Goal: Task Accomplishment & Management: Manage account settings

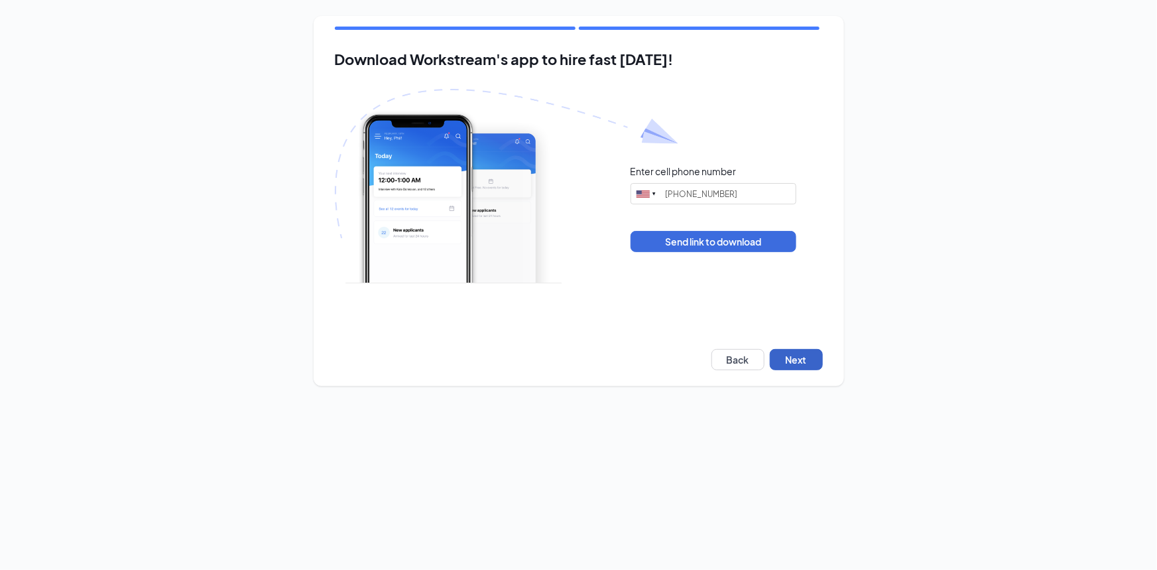
click at [790, 359] on button "Next" at bounding box center [796, 359] width 53 height 21
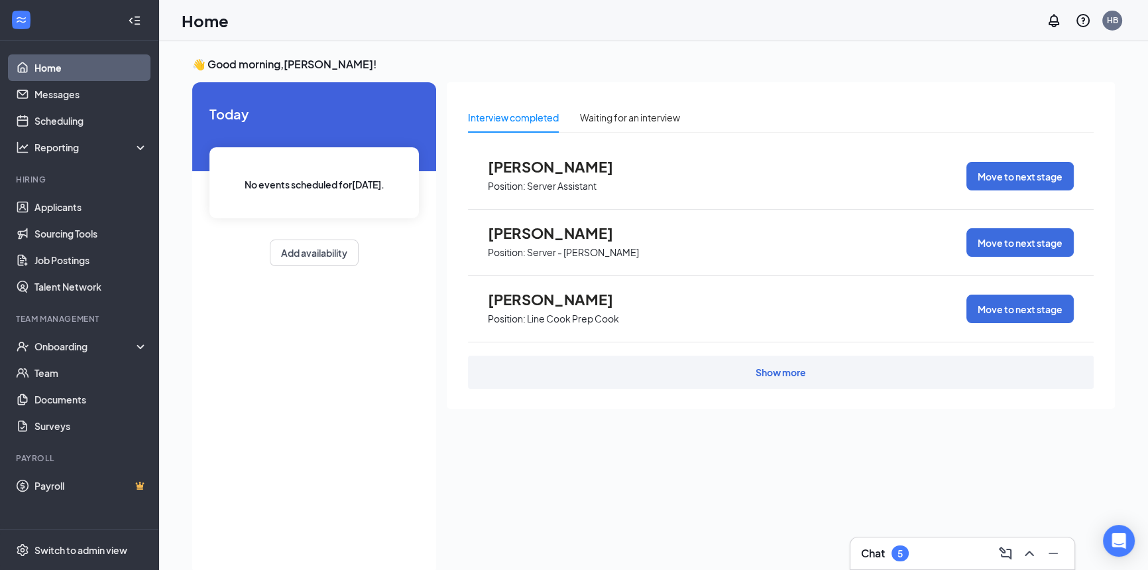
click at [538, 168] on span "[PERSON_NAME]" at bounding box center [561, 166] width 146 height 17
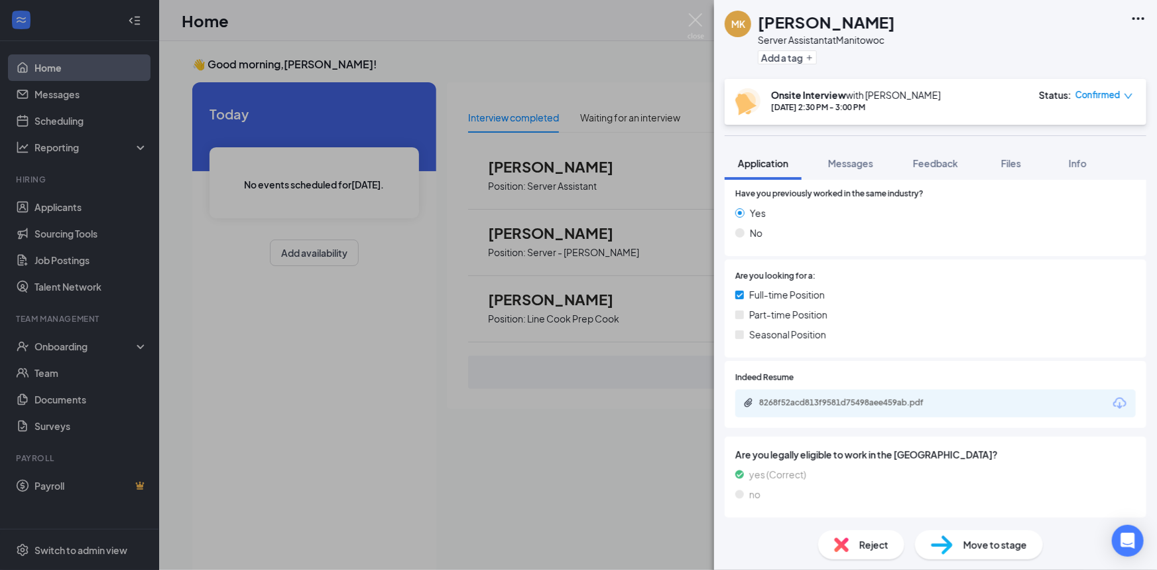
scroll to position [225, 0]
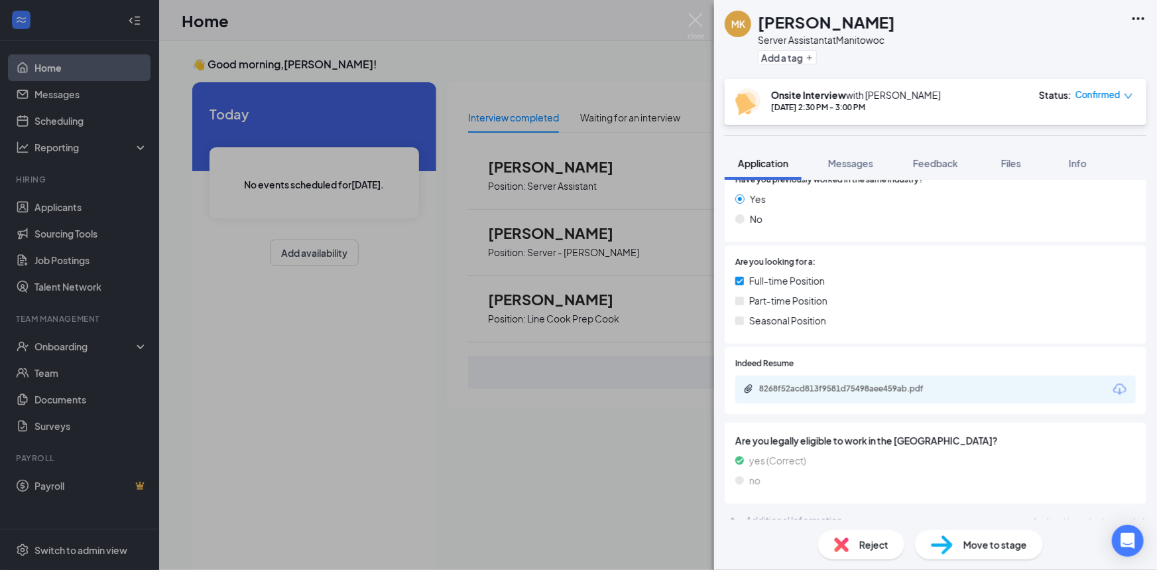
click at [855, 383] on div "8268f52acd813f9581d75498aee459ab.pdf" at bounding box center [935, 389] width 401 height 28
click at [855, 383] on div "8268f52acd813f9581d75498aee459ab.pdf" at bounding box center [852, 388] width 186 height 11
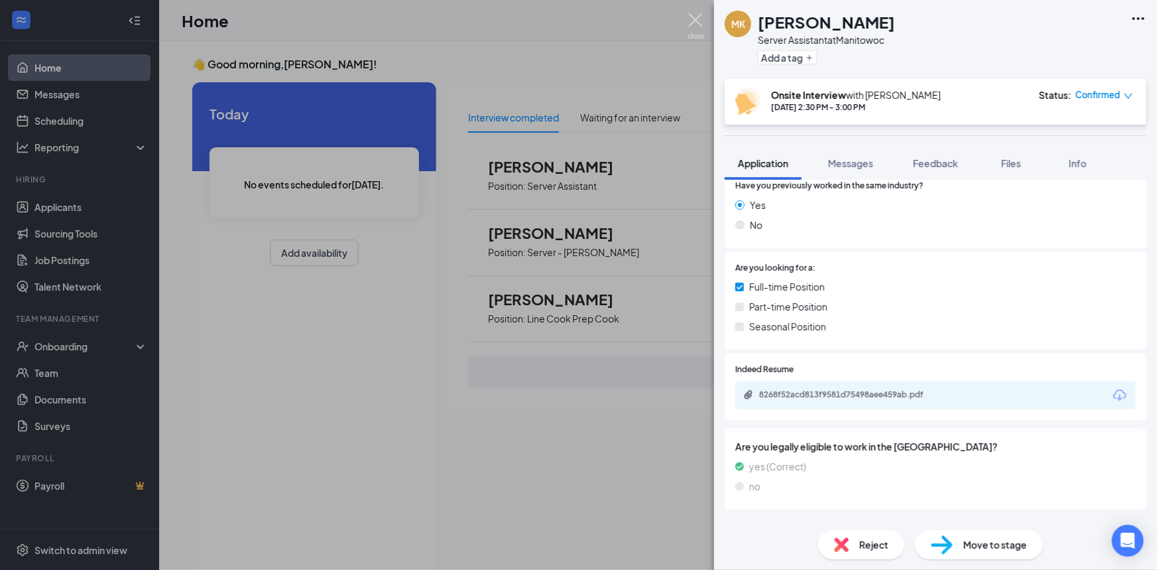
click at [694, 25] on img at bounding box center [696, 26] width 17 height 26
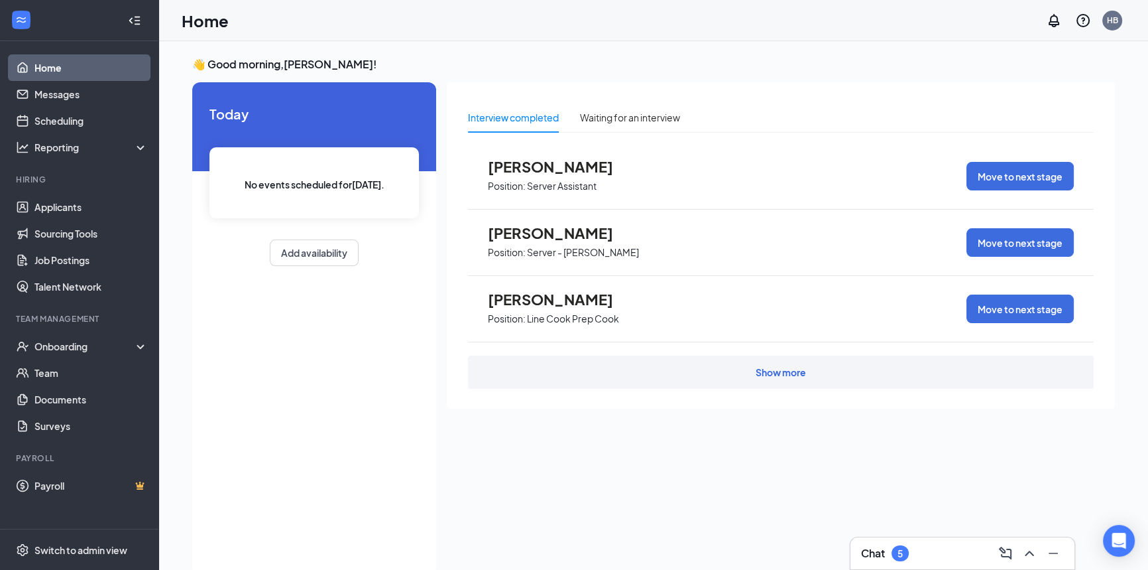
click at [546, 234] on span "[PERSON_NAME]" at bounding box center [561, 232] width 146 height 17
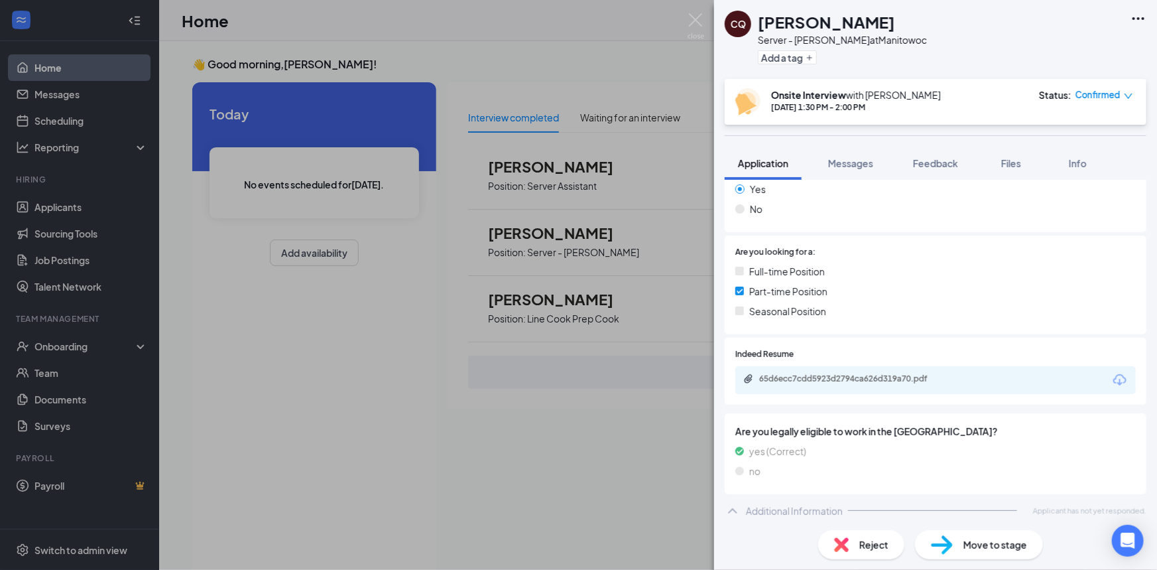
scroll to position [225, 0]
click at [835, 386] on div "65d6ecc7cdd5923d2794ca626d319a70.pdf" at bounding box center [935, 376] width 401 height 28
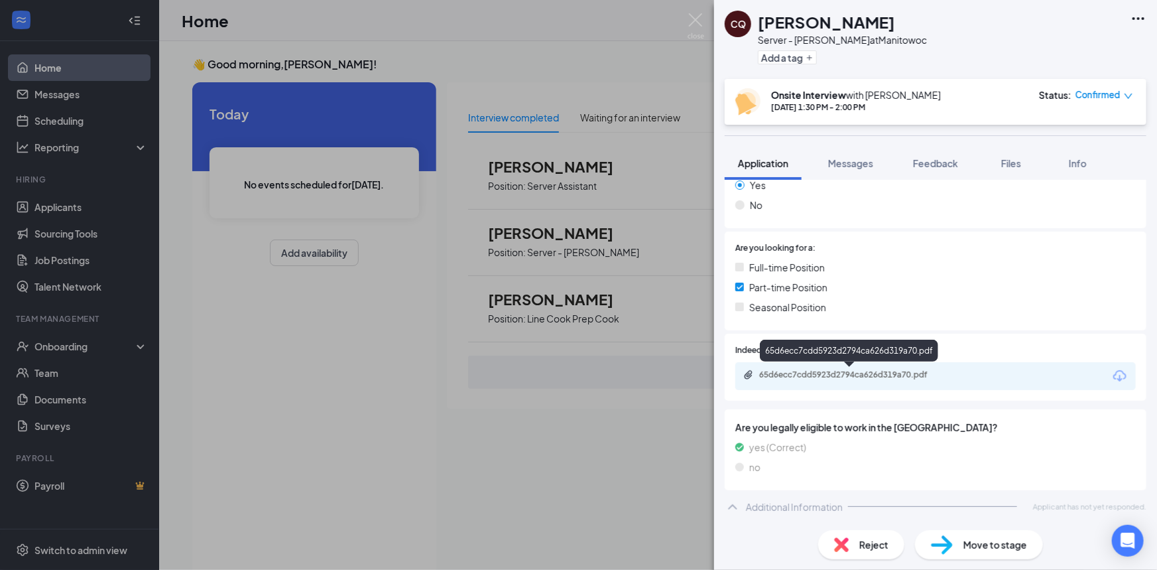
click at [835, 379] on div "65d6ecc7cdd5923d2794ca626d319a70.pdf" at bounding box center [852, 374] width 186 height 11
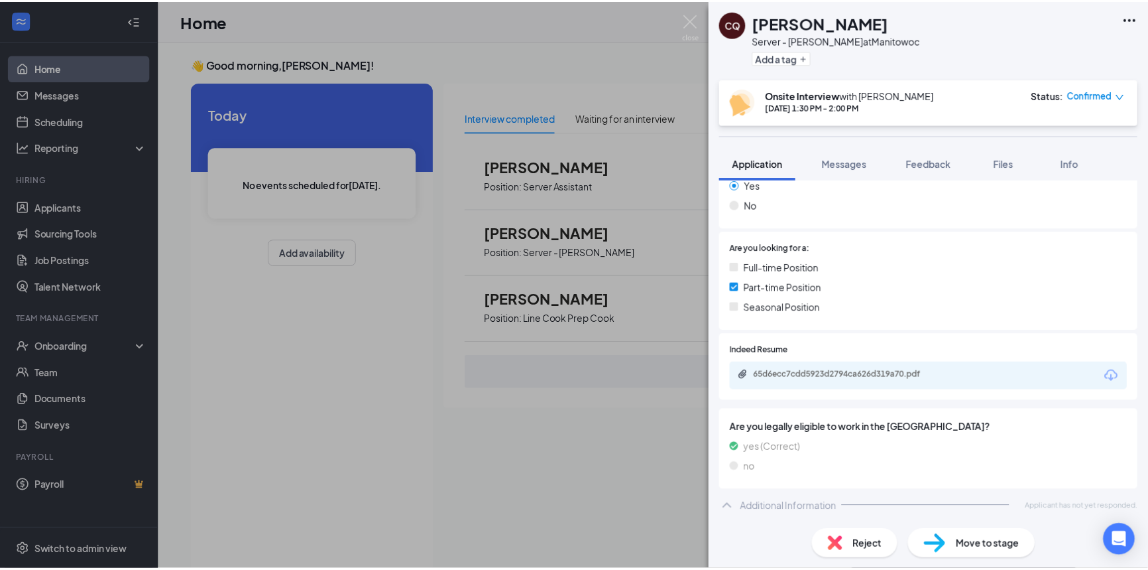
scroll to position [219, 0]
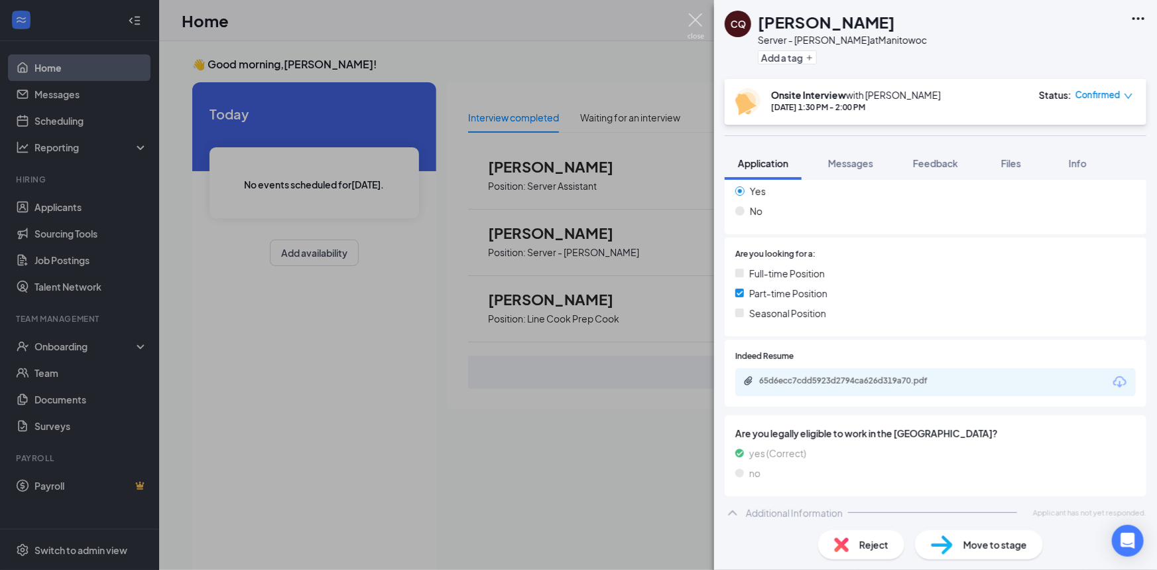
drag, startPoint x: 690, startPoint y: 20, endPoint x: 671, endPoint y: 115, distance: 97.3
click at [690, 21] on img at bounding box center [696, 26] width 17 height 26
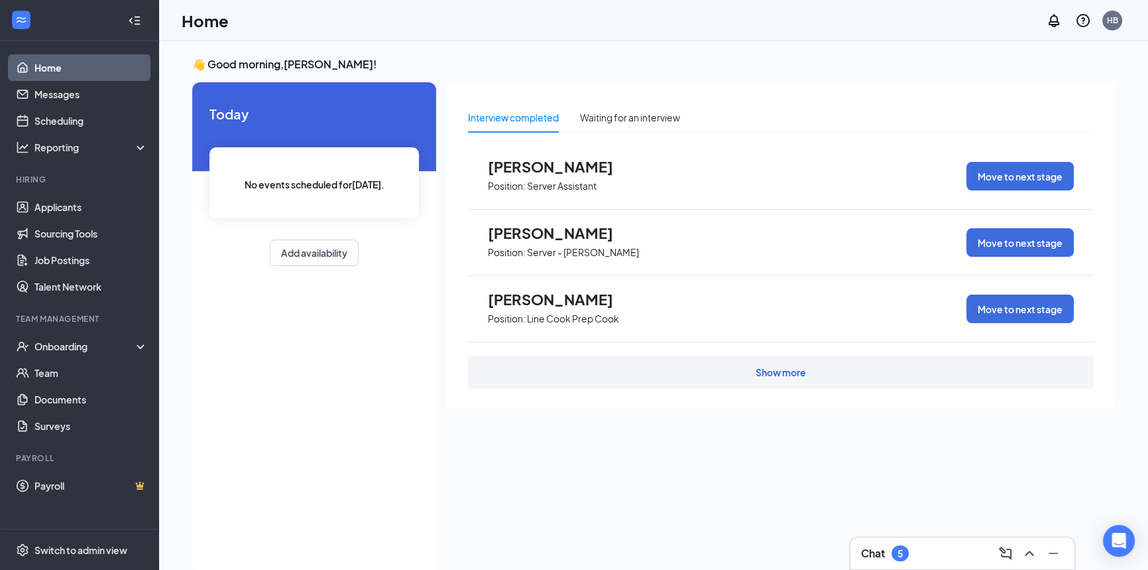
click at [532, 310] on span "Position: Line Cook Prep Cook" at bounding box center [561, 318] width 146 height 20
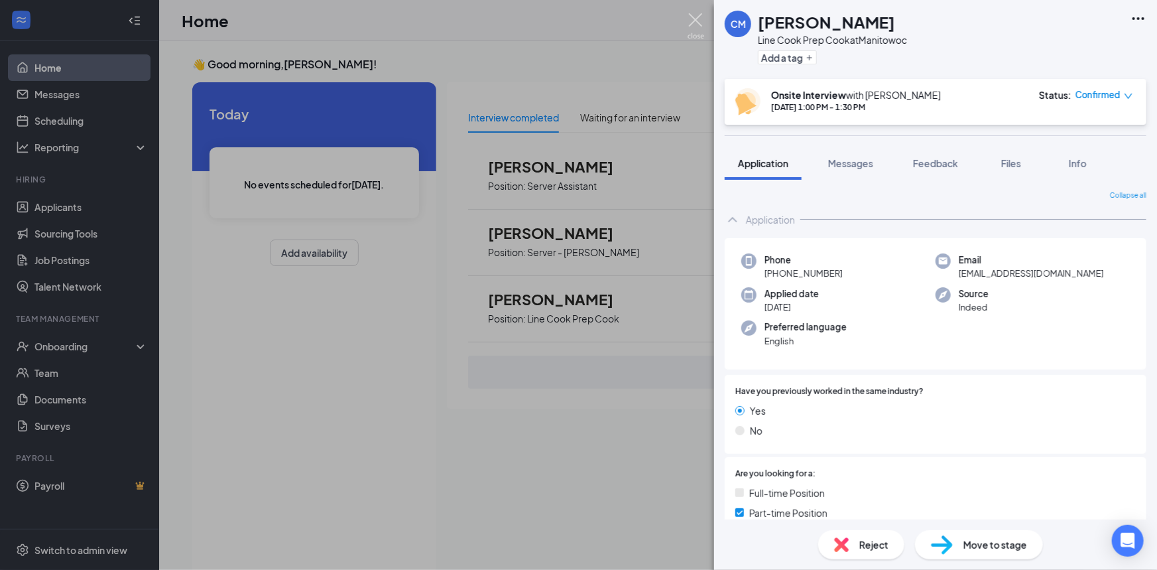
click at [696, 17] on img at bounding box center [696, 26] width 17 height 26
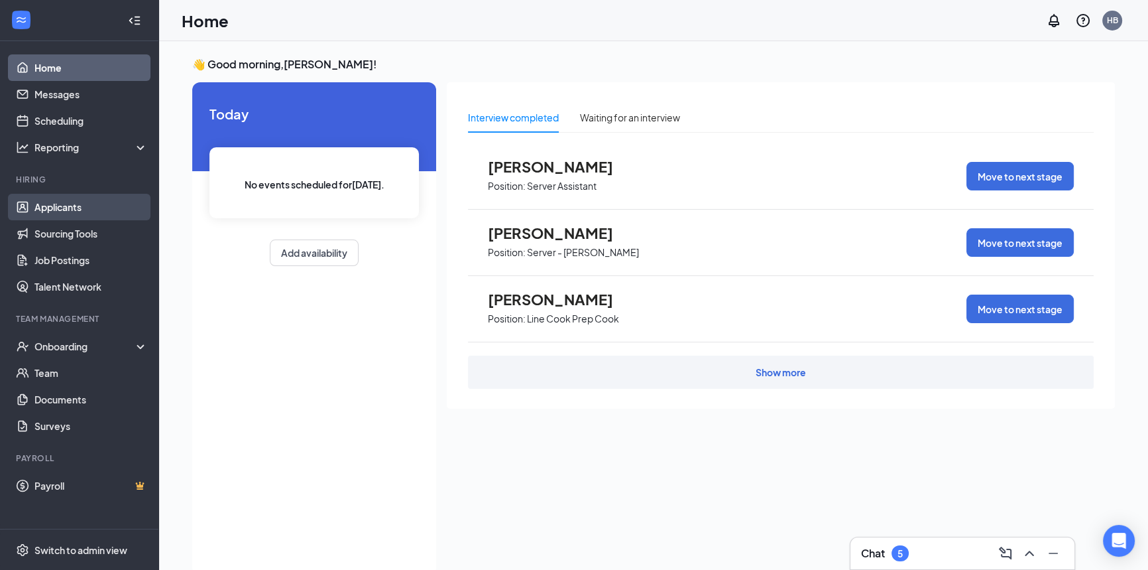
click at [52, 204] on link "Applicants" at bounding box center [90, 207] width 113 height 27
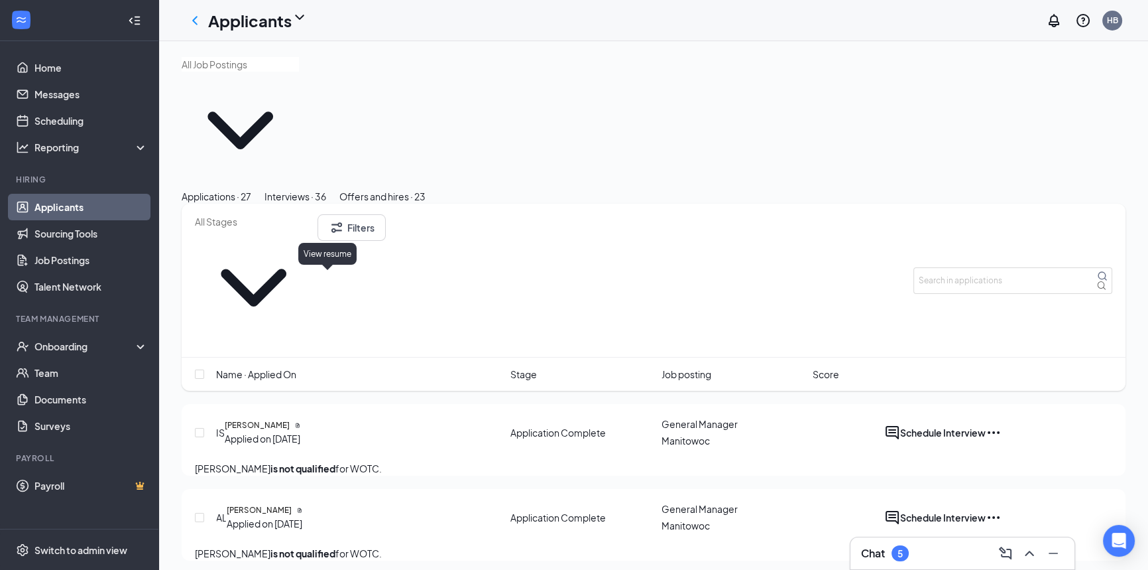
click at [299, 423] on icon "Document" at bounding box center [297, 425] width 3 height 5
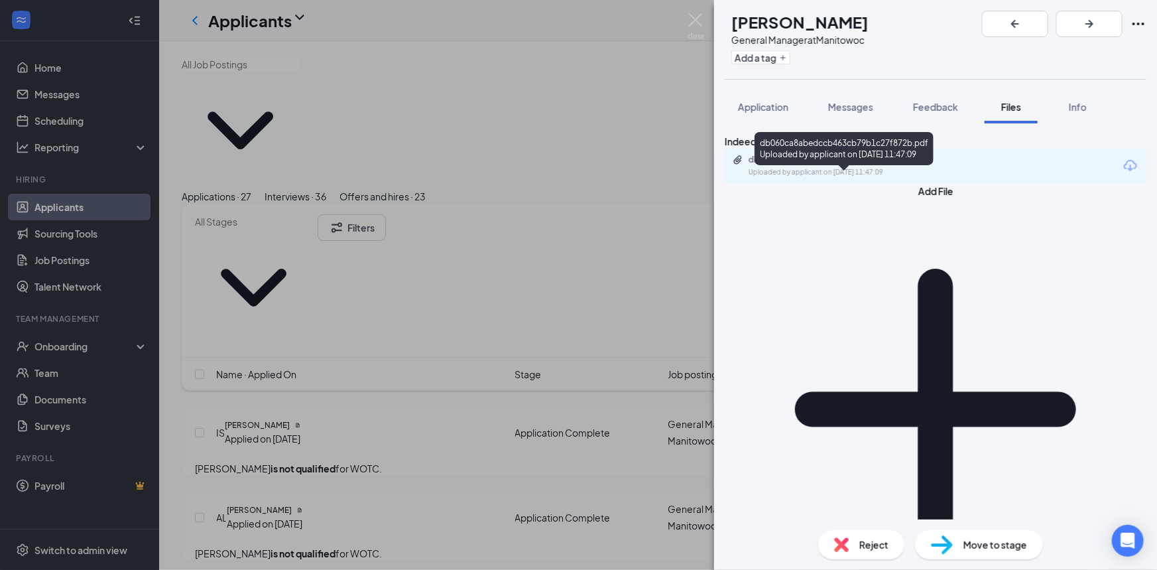
click at [914, 178] on div "Uploaded by applicant on [DATE] 11:47:09" at bounding box center [848, 172] width 199 height 11
click at [694, 17] on img at bounding box center [696, 26] width 17 height 26
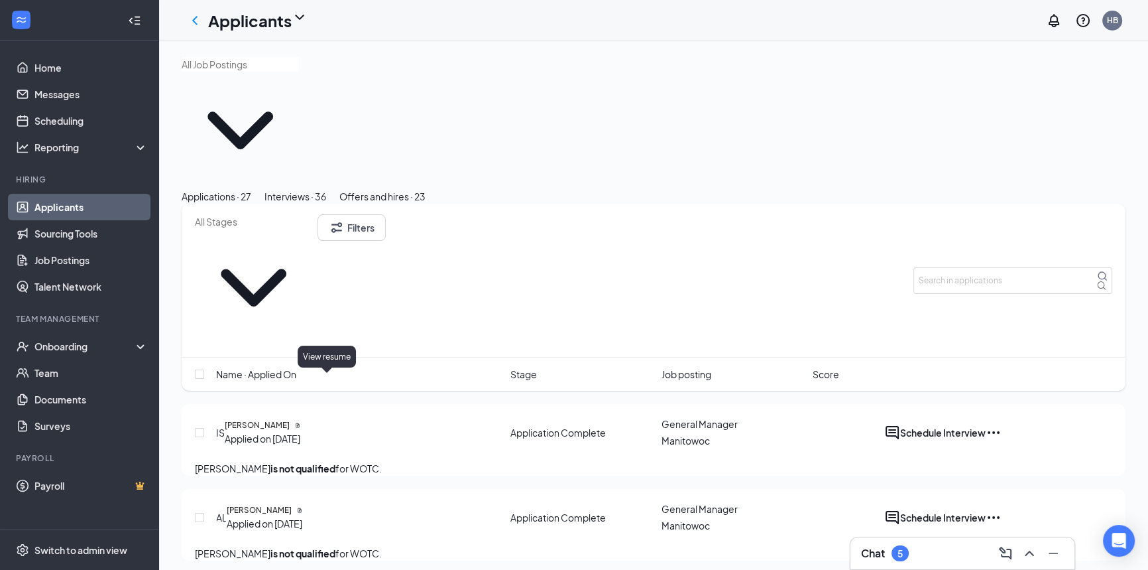
click at [301, 508] on icon "Document" at bounding box center [299, 510] width 3 height 5
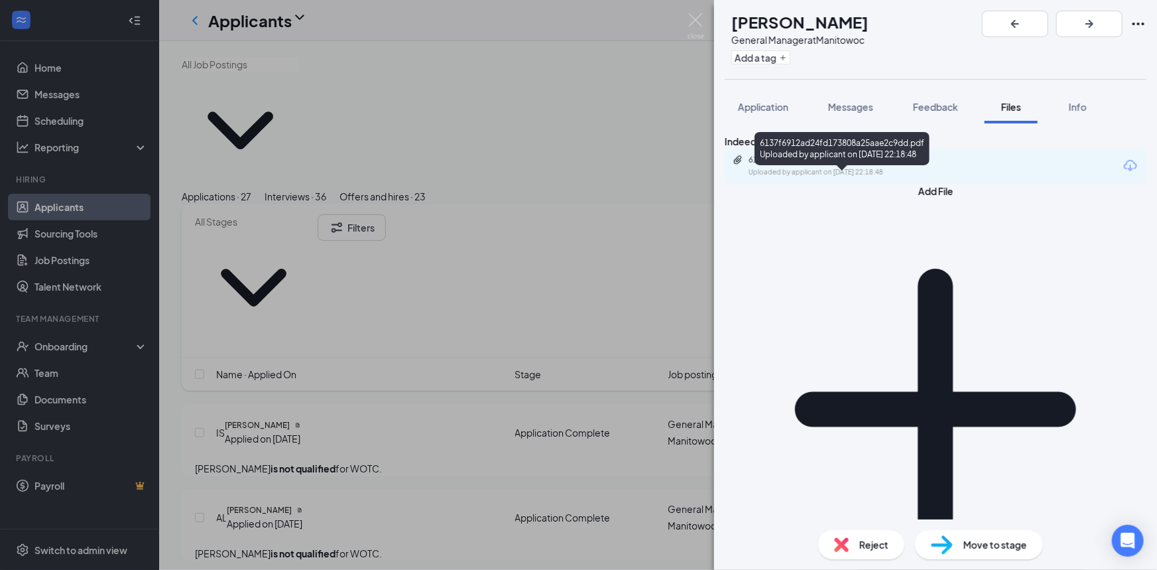
click at [828, 178] on div "Uploaded by applicant on [DATE] 22:18:48" at bounding box center [848, 172] width 199 height 11
click at [692, 22] on img at bounding box center [696, 26] width 17 height 26
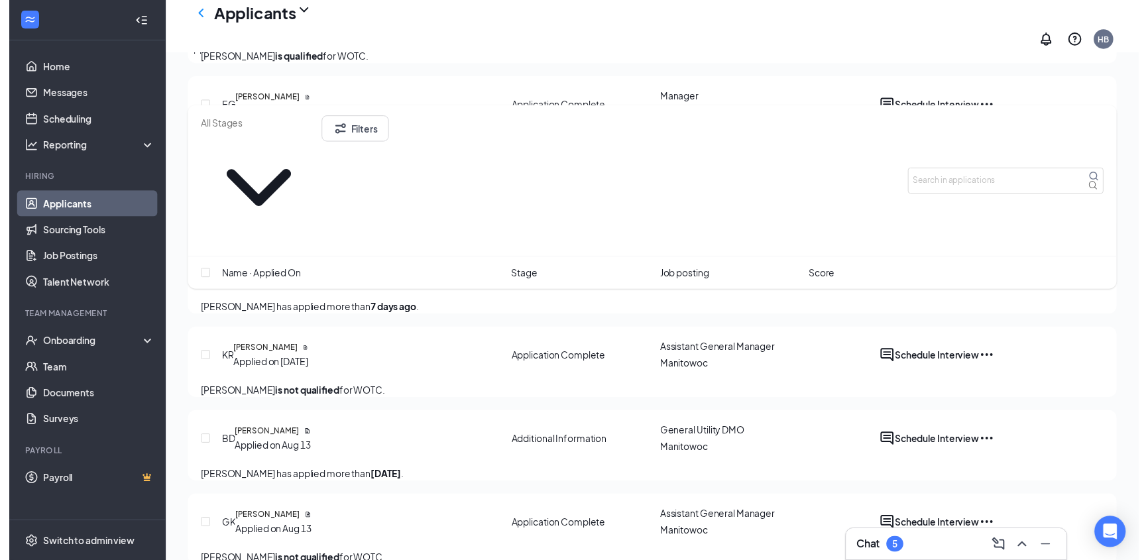
scroll to position [542, 0]
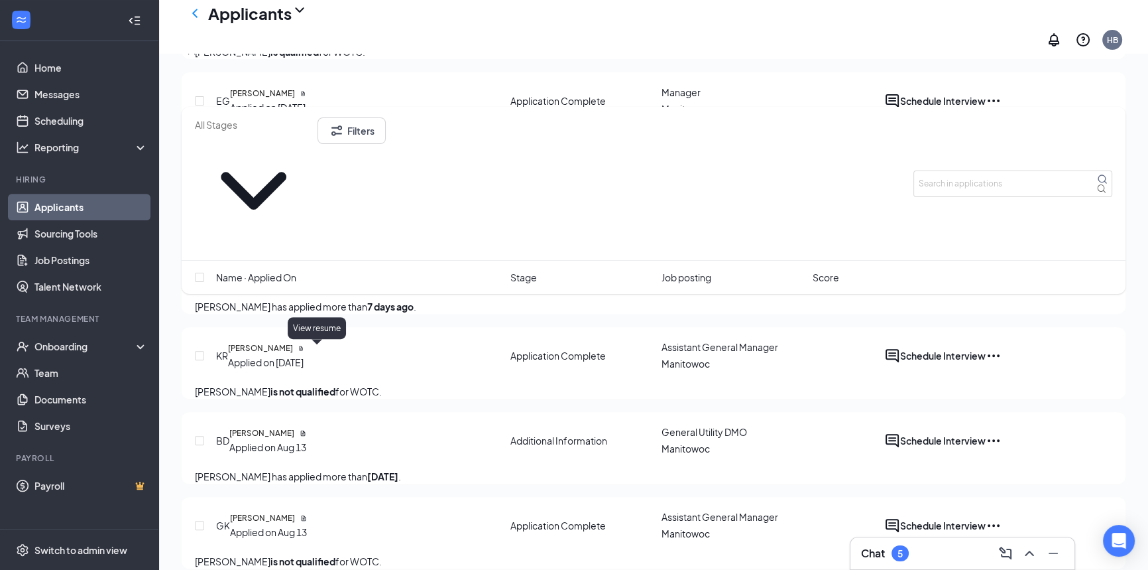
click at [304, 345] on icon "Document" at bounding box center [300, 347] width 5 height 5
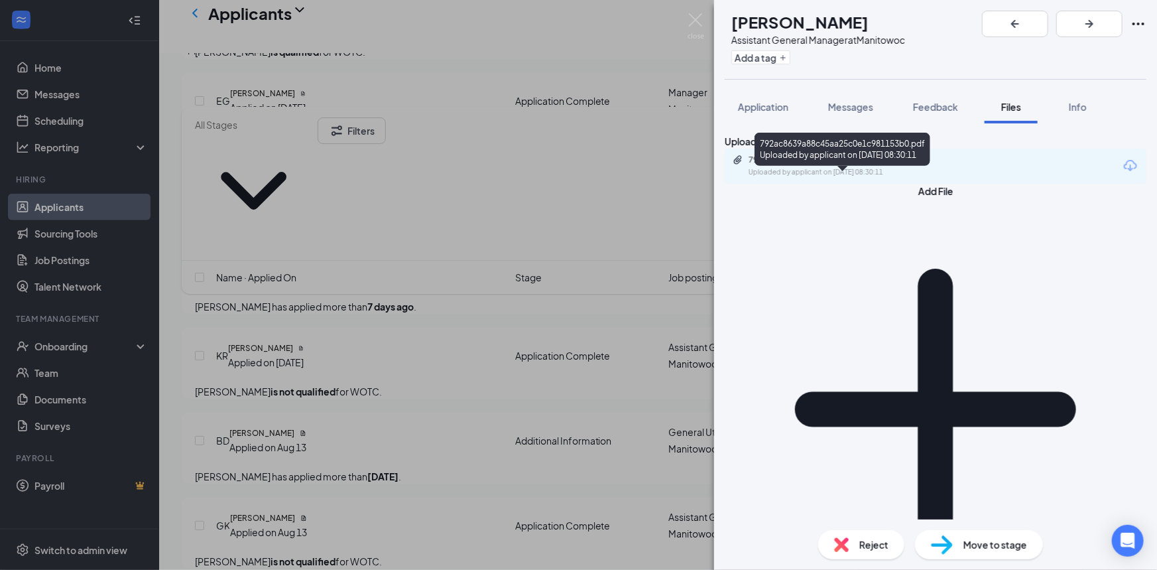
click at [803, 178] on div "Uploaded by applicant on [DATE] 08:30:11" at bounding box center [848, 172] width 199 height 11
click at [696, 19] on img at bounding box center [696, 26] width 17 height 26
